Goal: Navigation & Orientation: Understand site structure

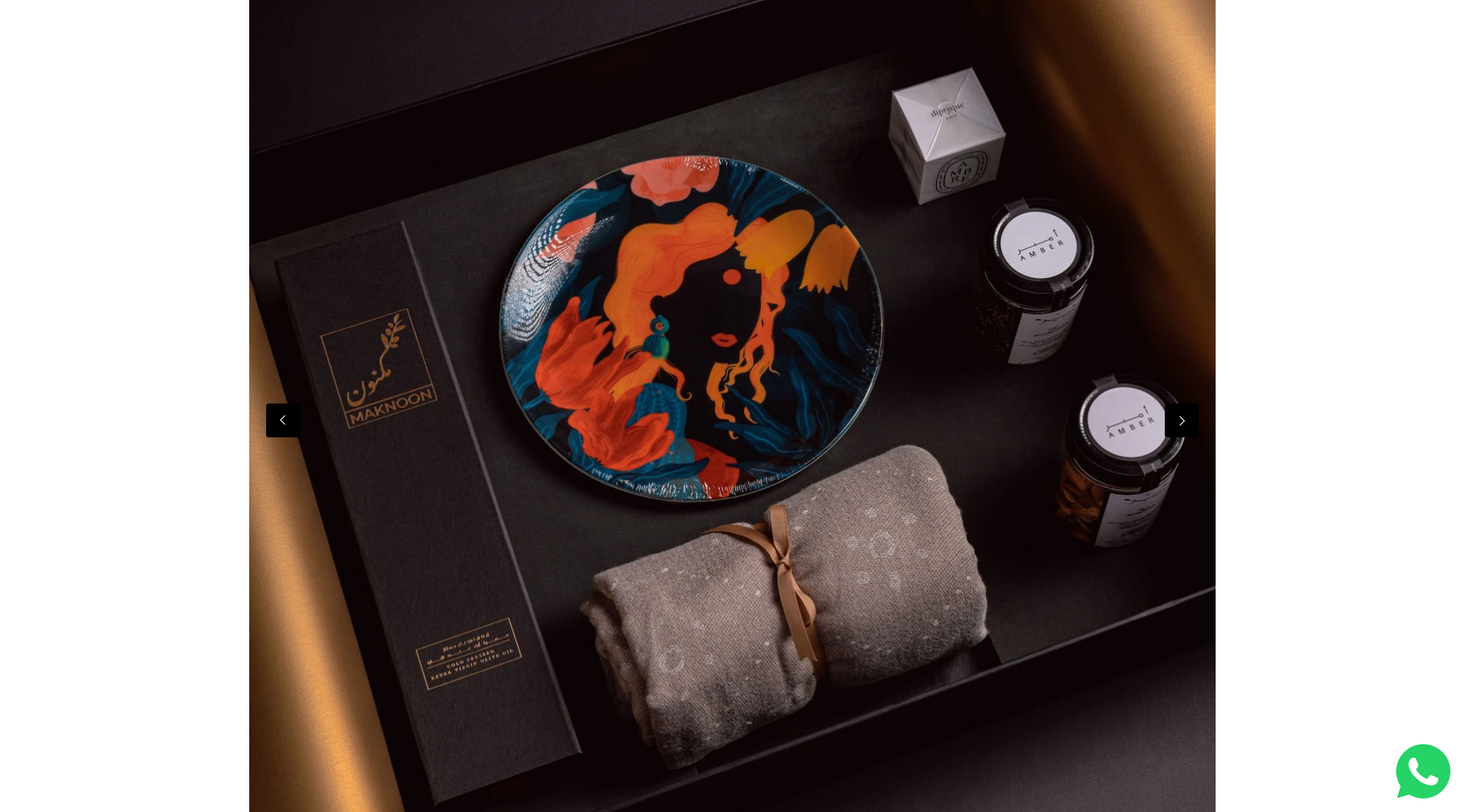
scroll to position [390, 0]
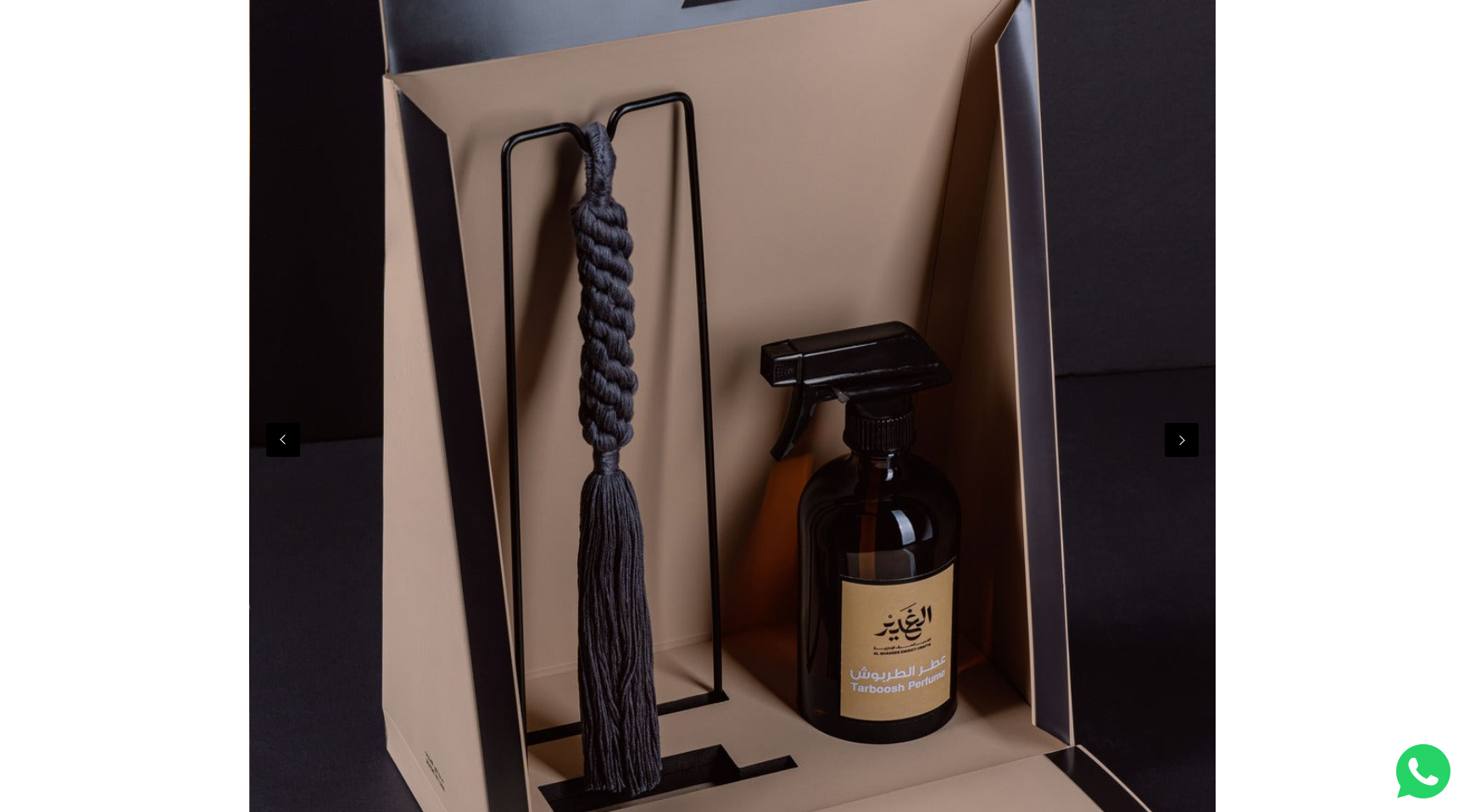
drag, startPoint x: 680, startPoint y: 458, endPoint x: 694, endPoint y: 458, distance: 14.0
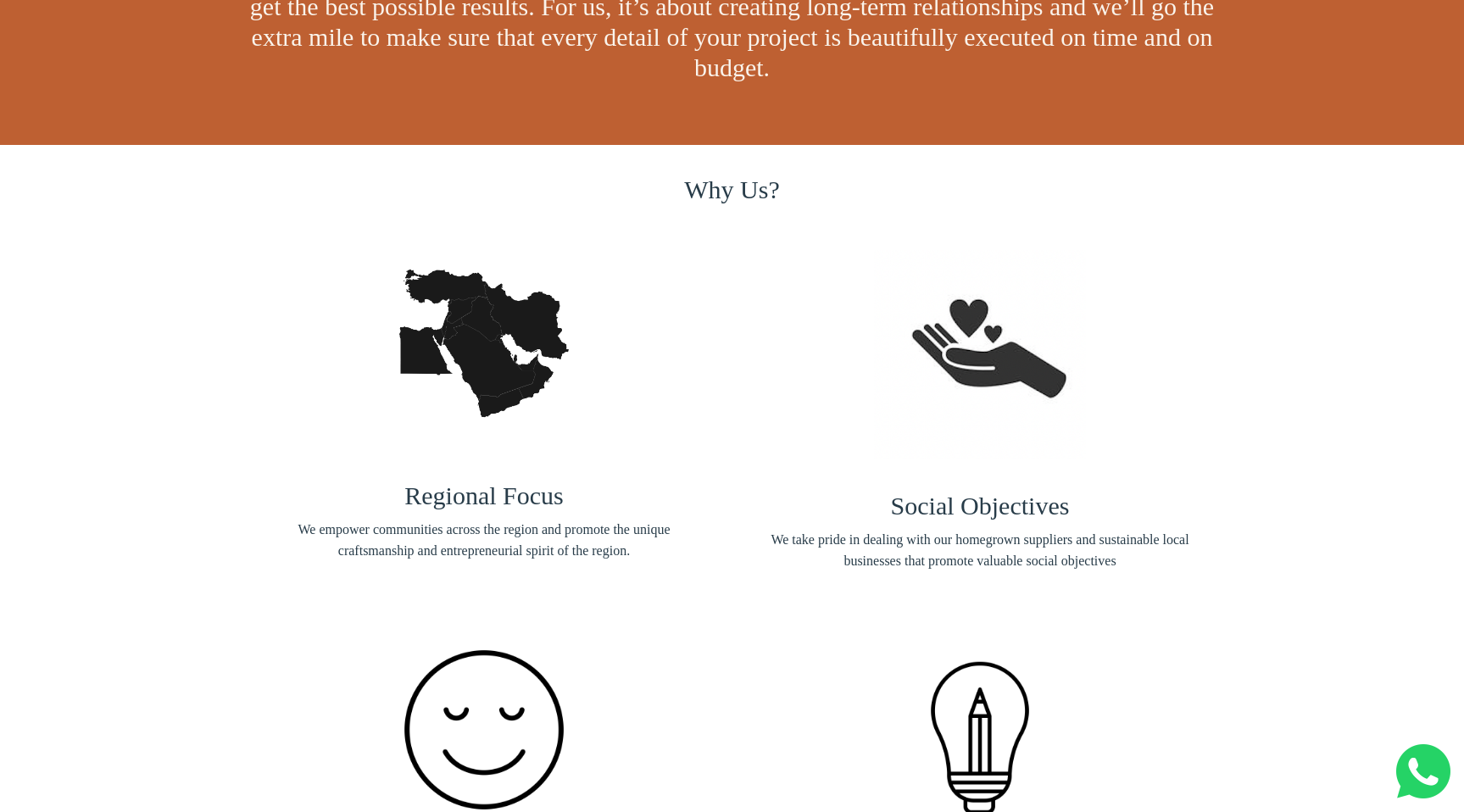
scroll to position [0, 0]
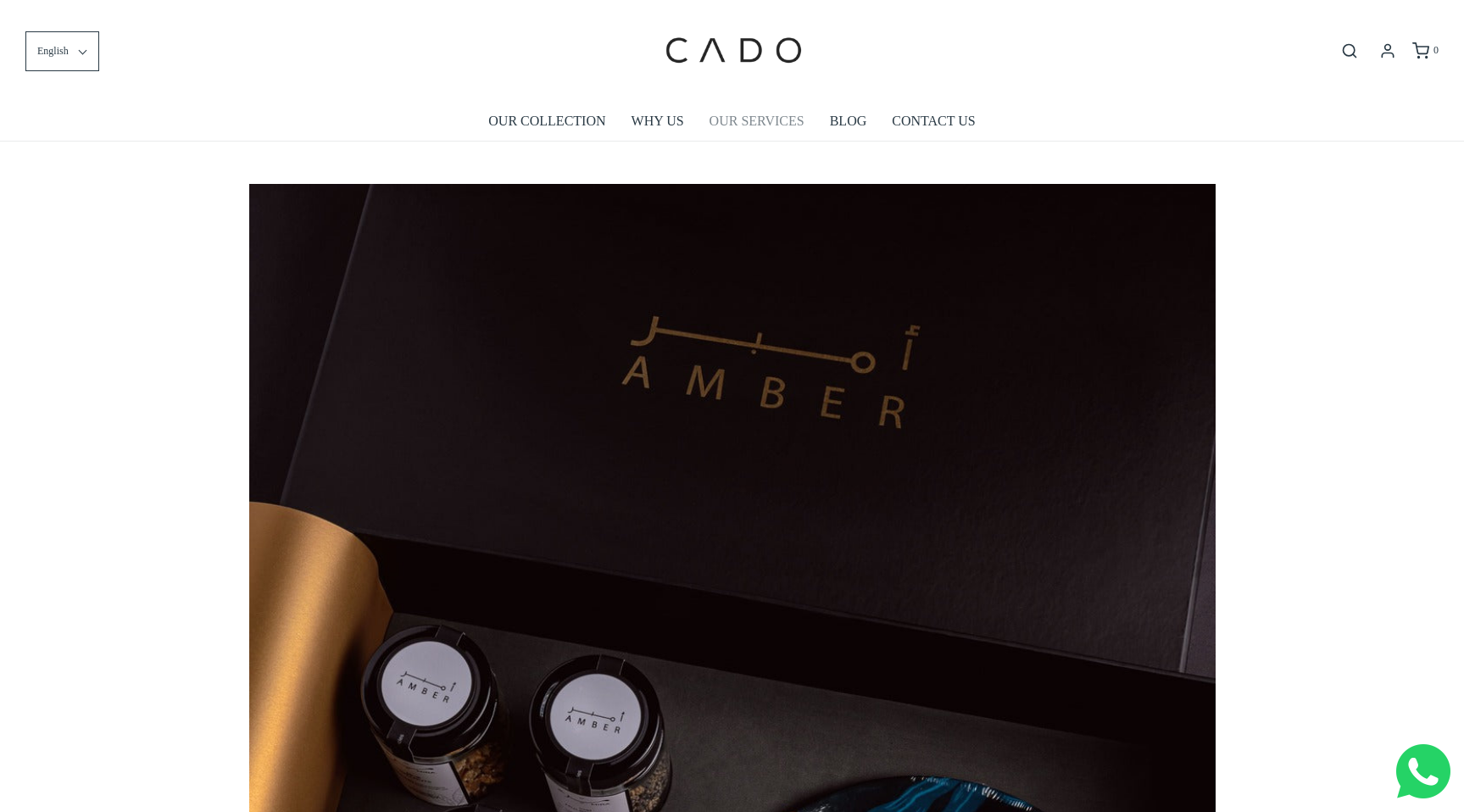
click at [743, 121] on link "OUR SERVICES" at bounding box center [757, 120] width 95 height 39
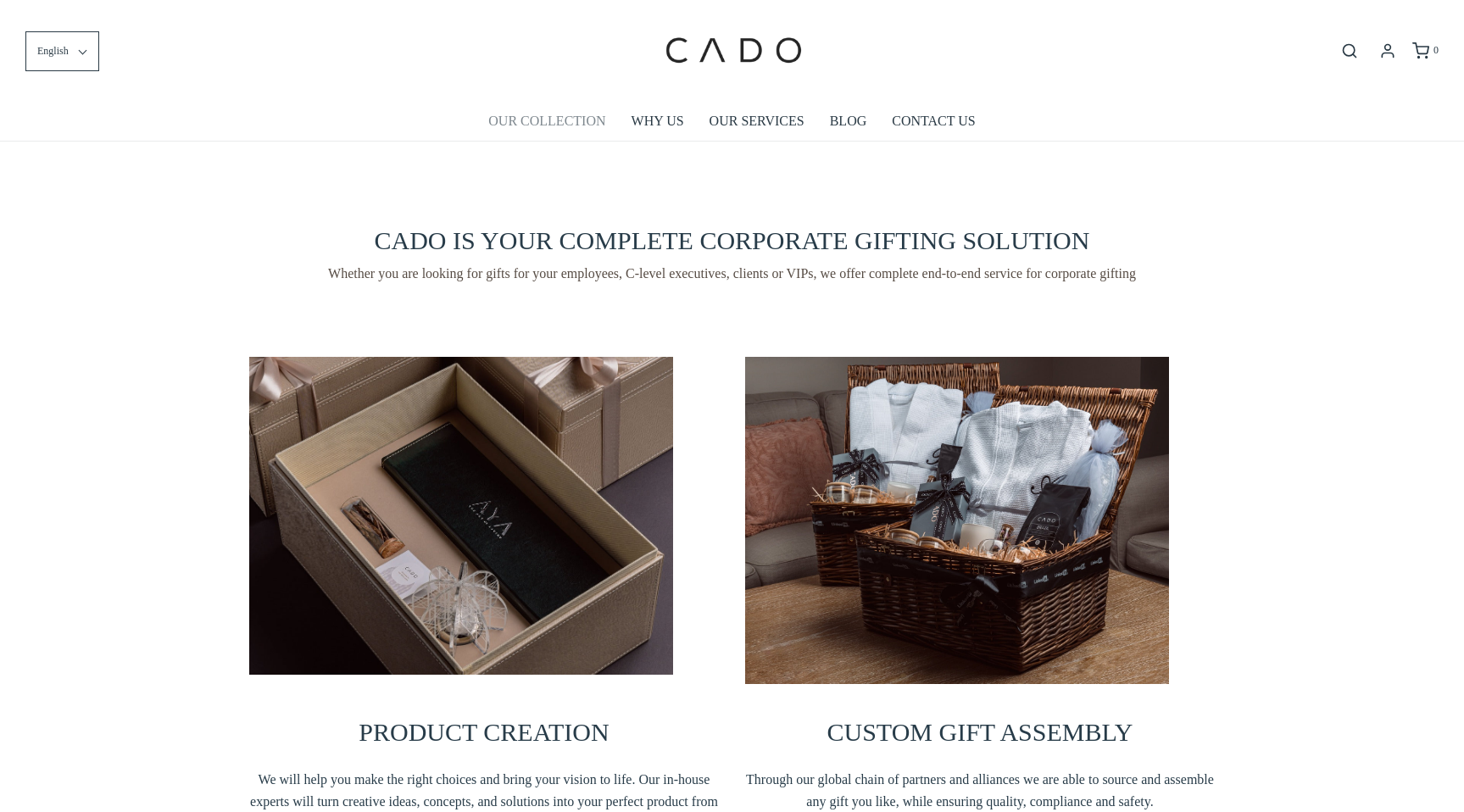
click at [562, 123] on link "OUR COLLECTION" at bounding box center [546, 120] width 117 height 39
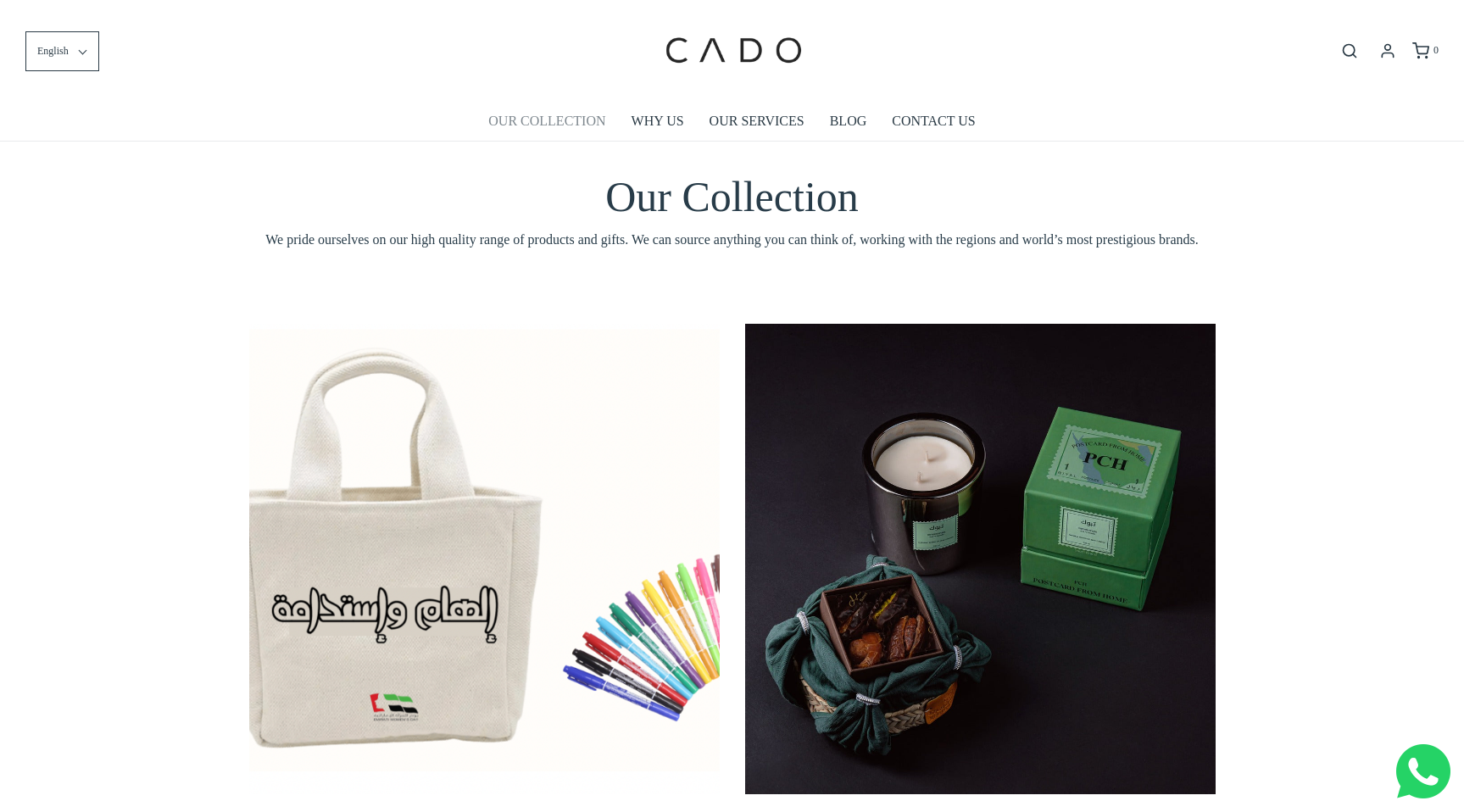
click at [571, 125] on link "OUR COLLECTION" at bounding box center [546, 120] width 117 height 39
click at [750, 123] on link "OUR SERVICES" at bounding box center [757, 120] width 95 height 39
